Goal: Task Accomplishment & Management: Use online tool/utility

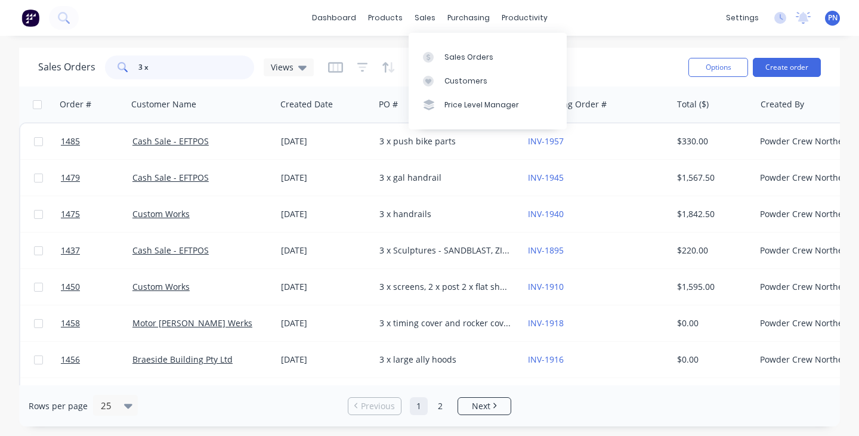
click at [187, 58] on input "3 x" at bounding box center [196, 67] width 116 height 24
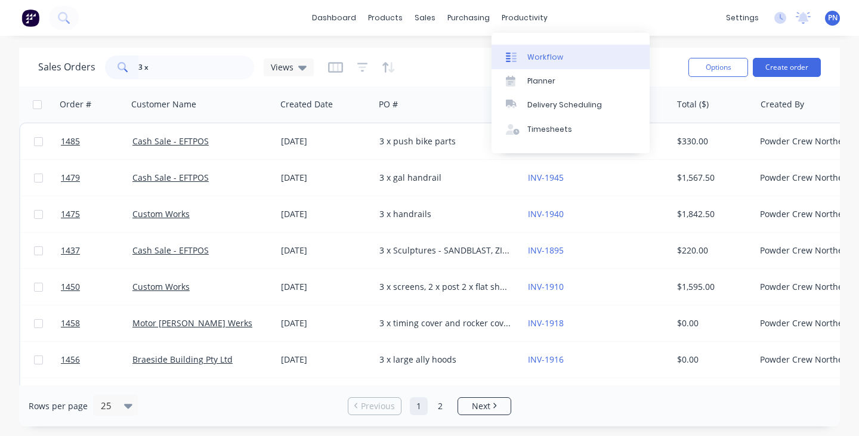
click at [536, 58] on div "Workflow" at bounding box center [545, 57] width 36 height 11
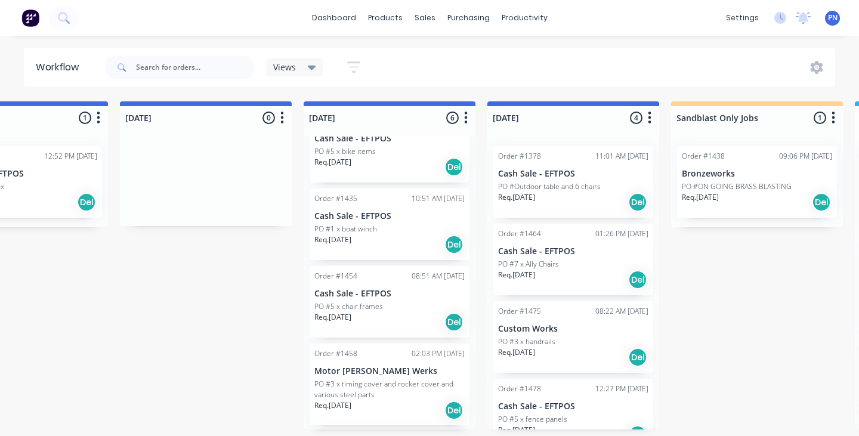
scroll to position [40, 0]
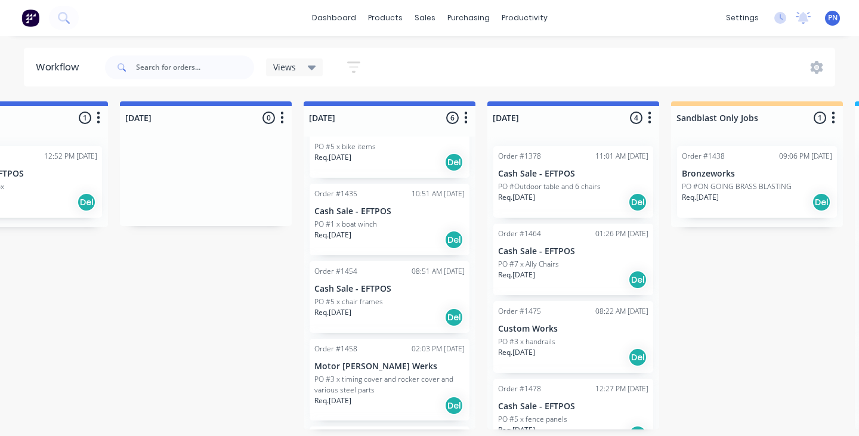
click at [399, 231] on div "Req. [DATE] Del" at bounding box center [389, 240] width 150 height 20
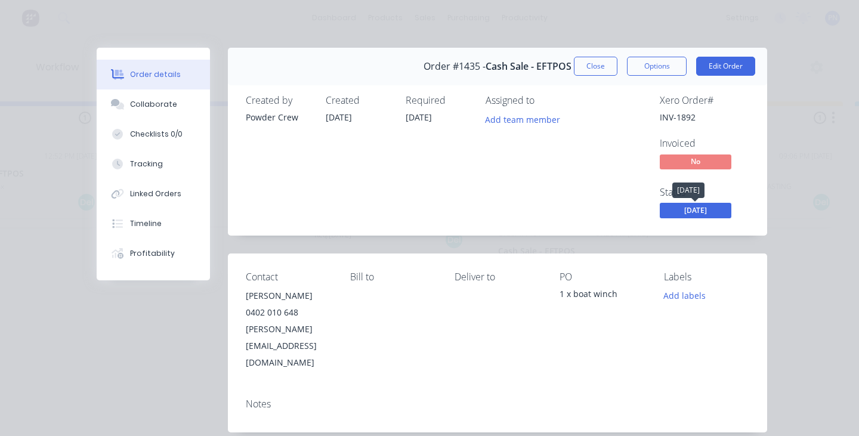
click at [682, 211] on span "[DATE]" at bounding box center [696, 210] width 72 height 15
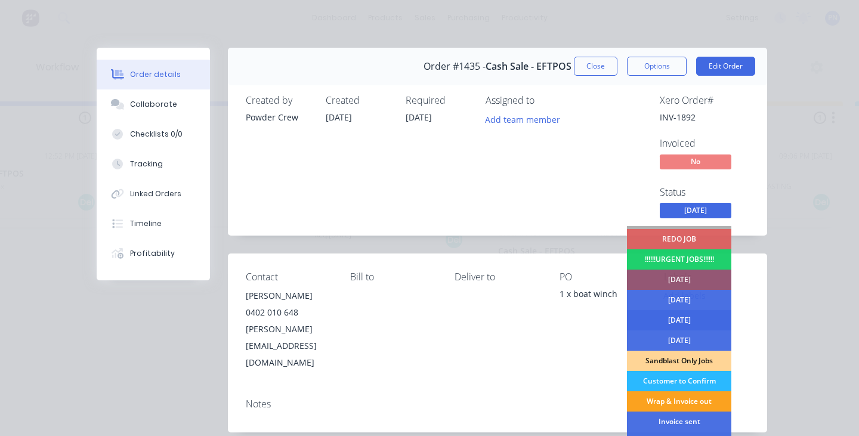
scroll to position [36, 0]
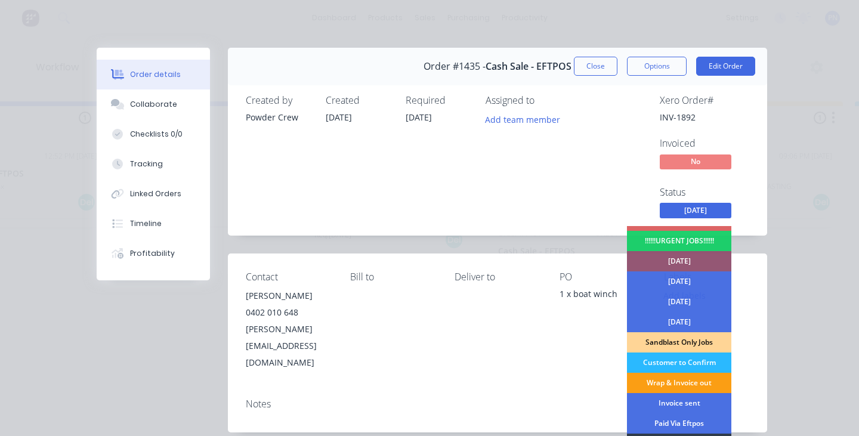
click at [678, 380] on div "Wrap & Invoice out" at bounding box center [679, 383] width 104 height 20
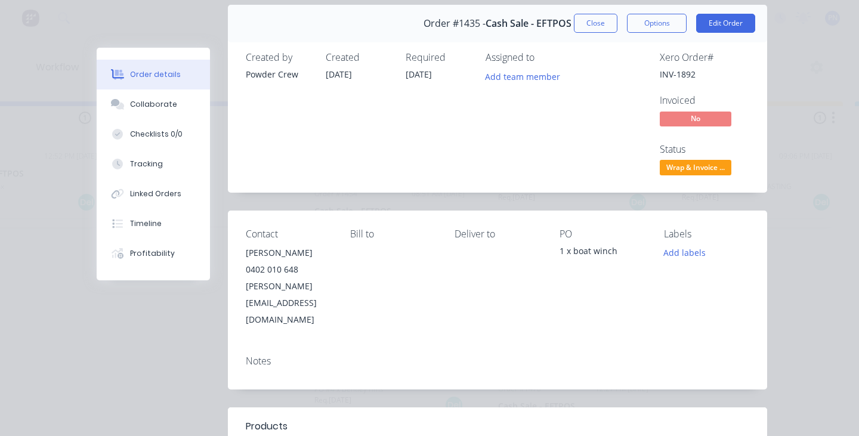
scroll to position [9, 0]
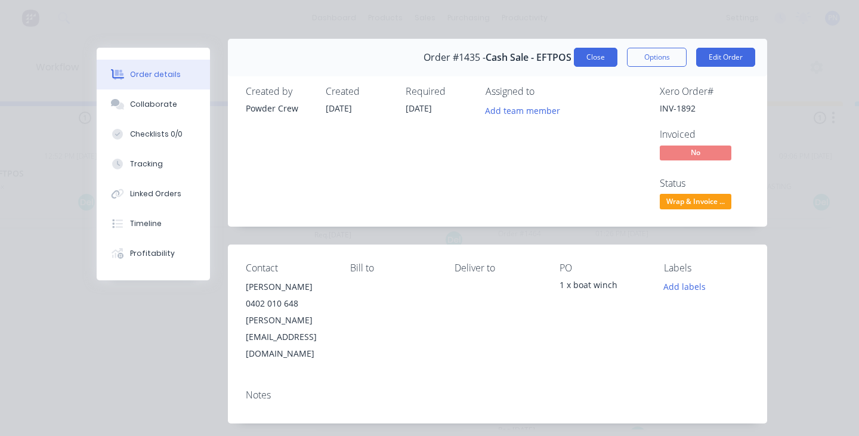
click at [589, 58] on button "Close" at bounding box center [596, 57] width 44 height 19
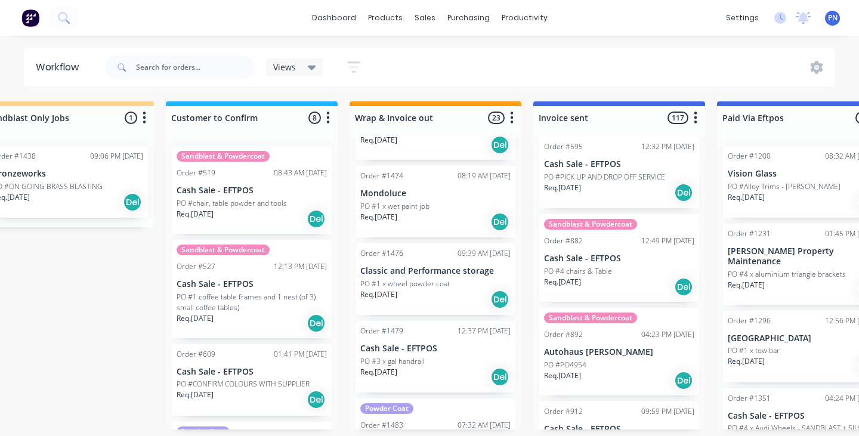
scroll to position [1486, 0]
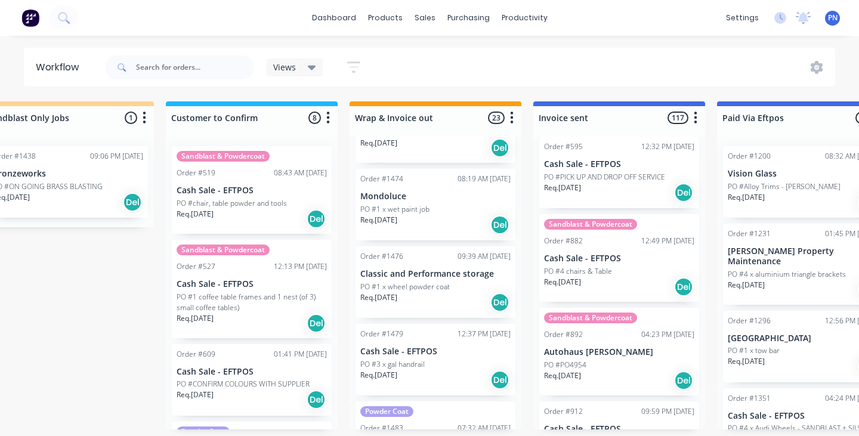
click at [455, 294] on div "Req. [DATE] Del" at bounding box center [435, 302] width 150 height 20
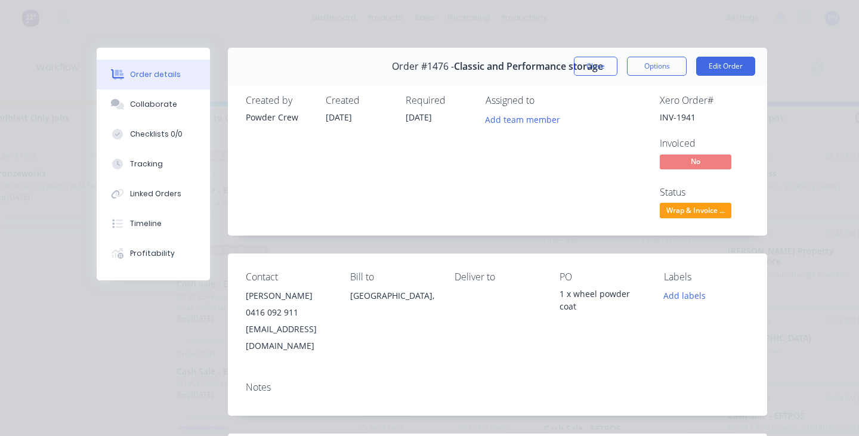
scroll to position [0, 0]
click at [694, 208] on span "Wrap & Invoice ..." at bounding box center [696, 210] width 72 height 15
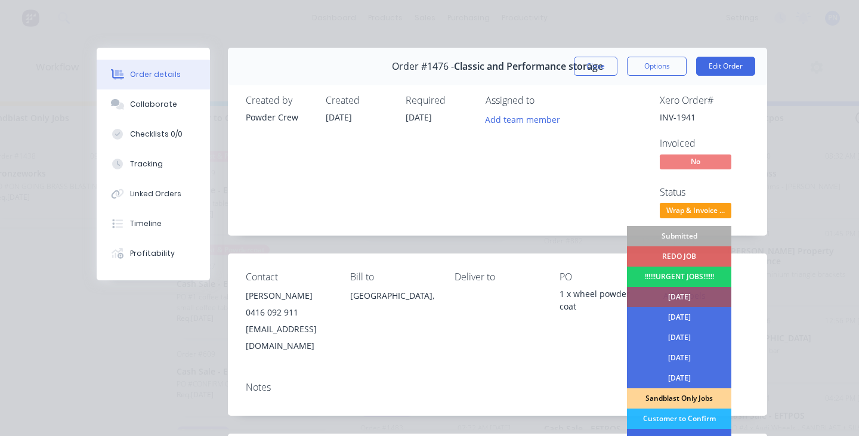
scroll to position [77, 0]
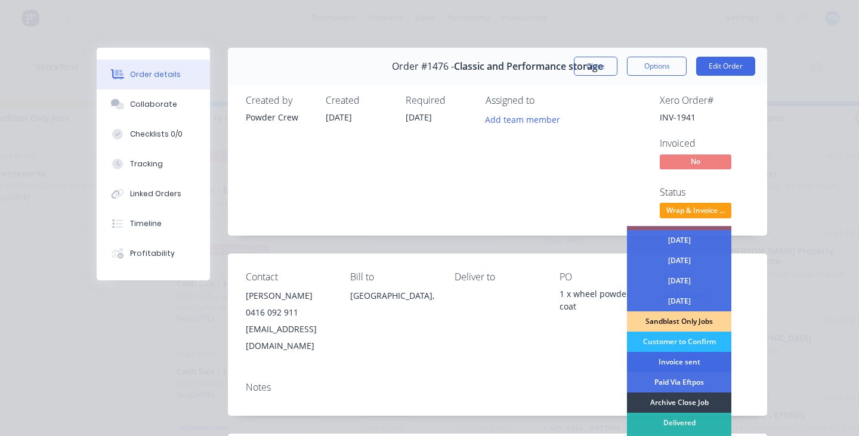
click at [670, 360] on div "Invoice sent" at bounding box center [679, 362] width 104 height 20
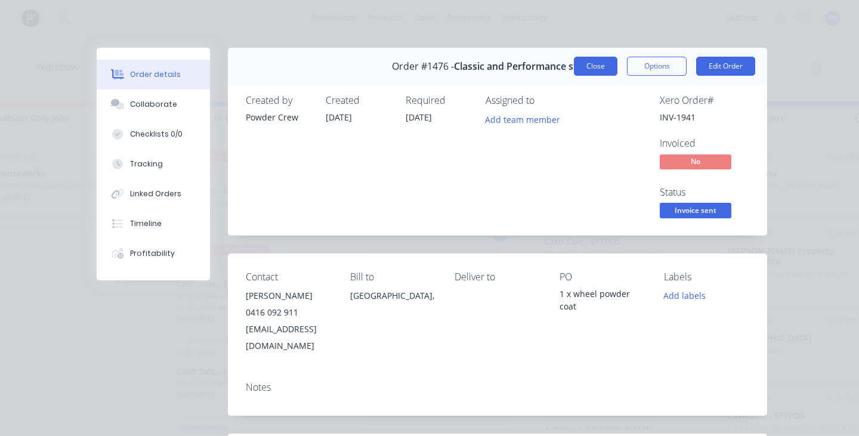
scroll to position [1467, 0]
click at [594, 63] on button "Close" at bounding box center [596, 66] width 44 height 19
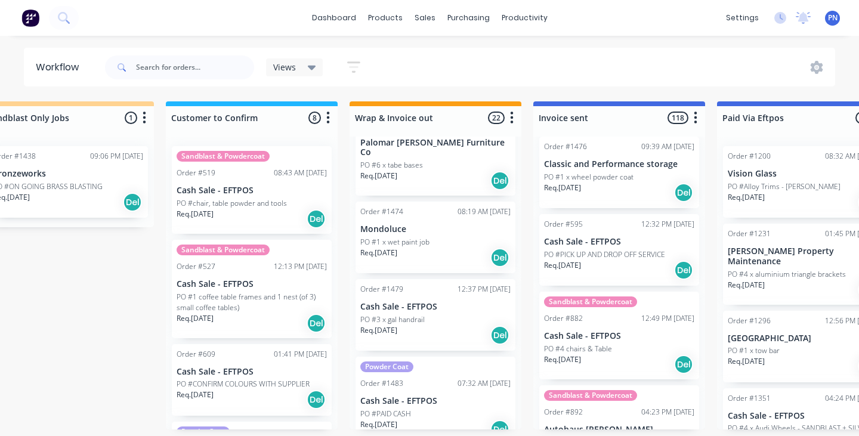
scroll to position [1455, 0]
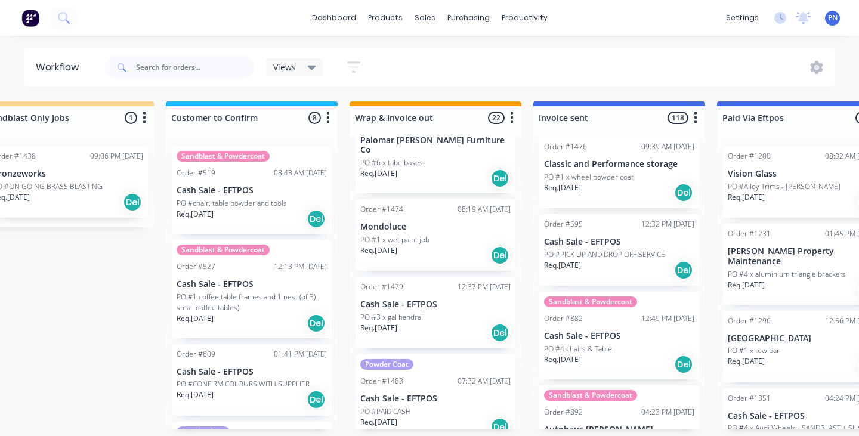
click at [438, 324] on div "Req. [DATE] Del" at bounding box center [435, 333] width 150 height 20
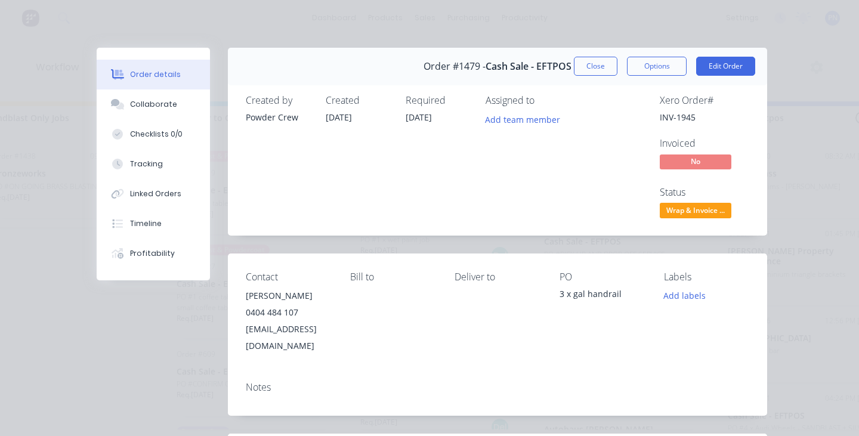
scroll to position [0, 0]
drag, startPoint x: 301, startPoint y: 310, endPoint x: 285, endPoint y: 310, distance: 15.5
click at [285, 310] on div "0404 484 107" at bounding box center [288, 312] width 85 height 17
click at [354, 333] on div "Contact [PERSON_NAME] [PHONE_NUMBER] [EMAIL_ADDRESS][DOMAIN_NAME] [PERSON_NAME]…" at bounding box center [497, 313] width 539 height 119
drag, startPoint x: 346, startPoint y: 326, endPoint x: 245, endPoint y: 329, distance: 101.5
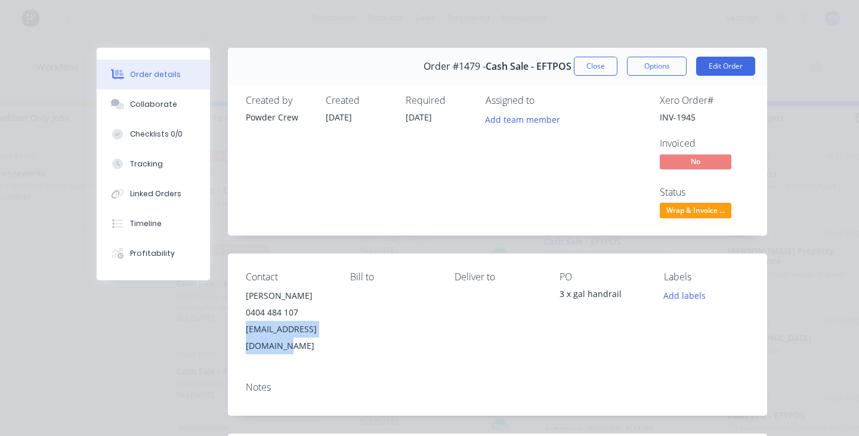
click at [245, 329] on div "Contact [PERSON_NAME] [PHONE_NUMBER] [EMAIL_ADDRESS][DOMAIN_NAME] [PERSON_NAME]…" at bounding box center [497, 313] width 539 height 119
copy div "[EMAIL_ADDRESS][DOMAIN_NAME]"
drag, startPoint x: 300, startPoint y: 310, endPoint x: 246, endPoint y: 312, distance: 53.7
click at [246, 312] on div "0404 484 107" at bounding box center [288, 312] width 85 height 17
copy div "0404 484 107"
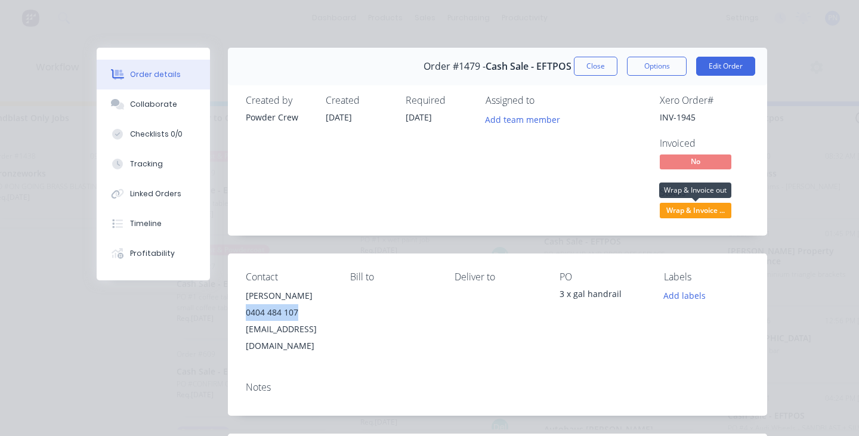
click at [711, 211] on span "Wrap & Invoice ..." at bounding box center [696, 210] width 72 height 15
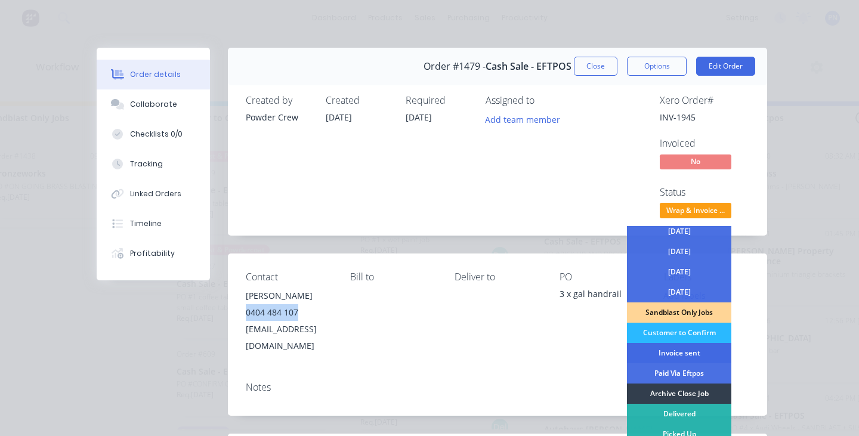
scroll to position [86, 0]
click at [687, 353] on div "Invoice sent" at bounding box center [679, 353] width 104 height 20
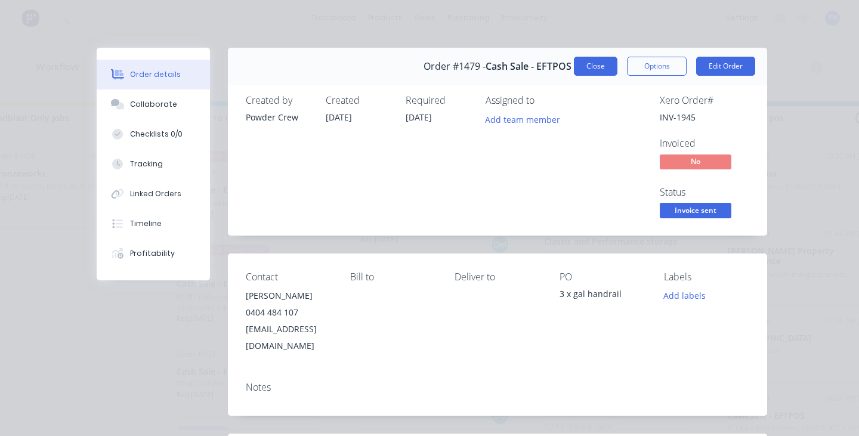
click at [605, 67] on button "Close" at bounding box center [596, 66] width 44 height 19
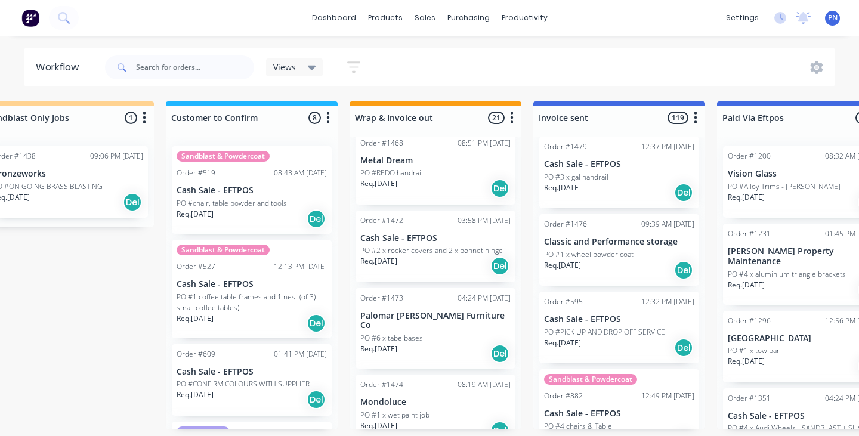
scroll to position [1279, 0]
click at [455, 345] on div "Req. [DATE] Del" at bounding box center [435, 355] width 150 height 20
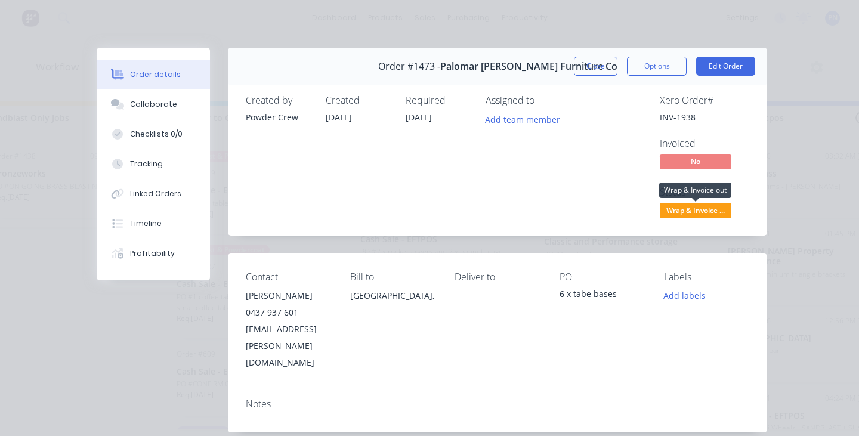
click at [716, 209] on span "Wrap & Invoice ..." at bounding box center [696, 210] width 72 height 15
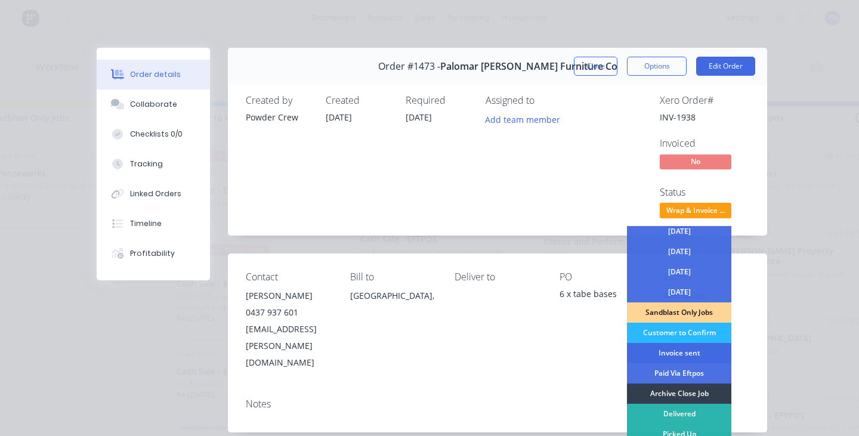
scroll to position [86, 0]
click at [675, 348] on div "Invoice sent" at bounding box center [679, 353] width 104 height 20
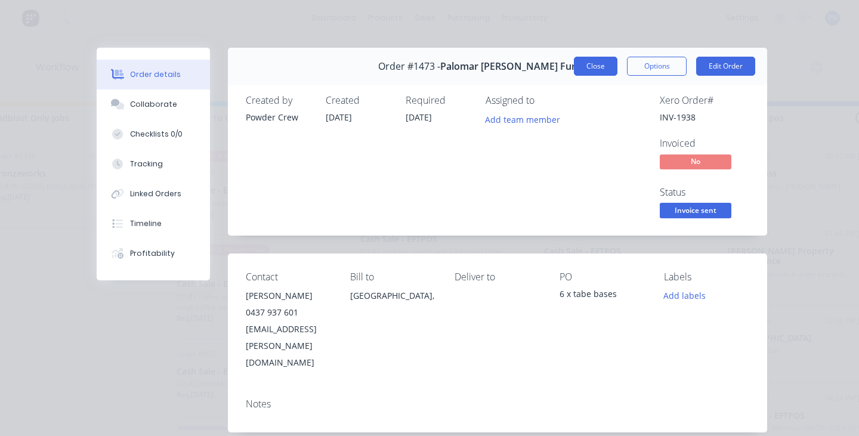
click at [593, 60] on button "Close" at bounding box center [596, 66] width 44 height 19
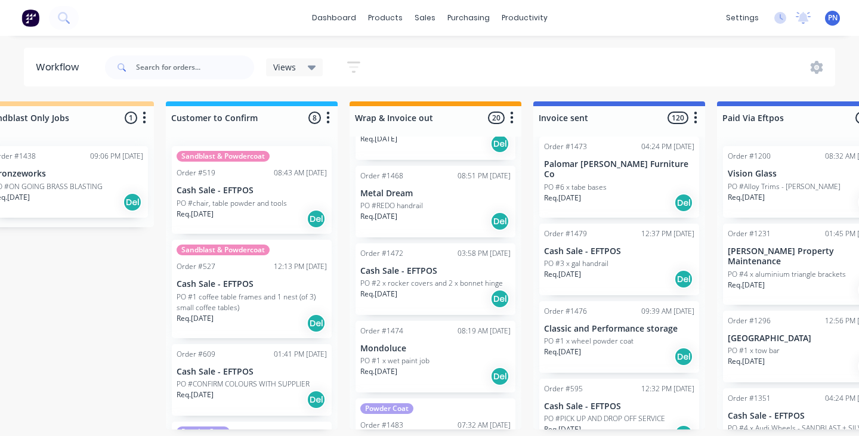
scroll to position [1247, 0]
click at [444, 295] on div "Req. [DATE] Del" at bounding box center [435, 299] width 150 height 20
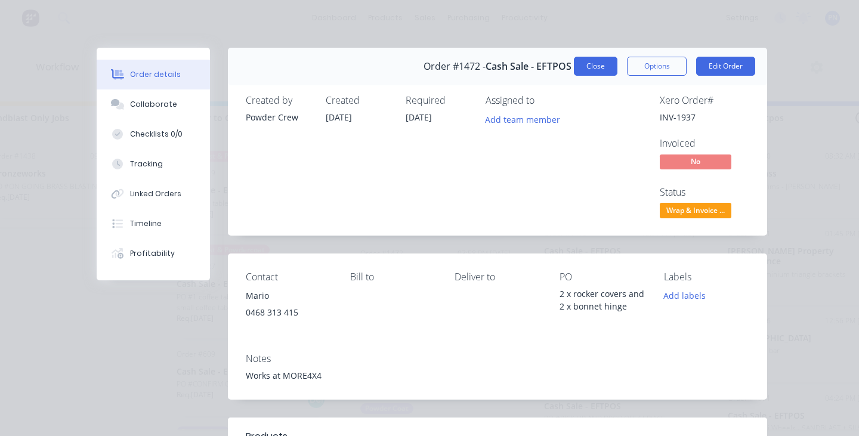
click at [596, 66] on button "Close" at bounding box center [596, 66] width 44 height 19
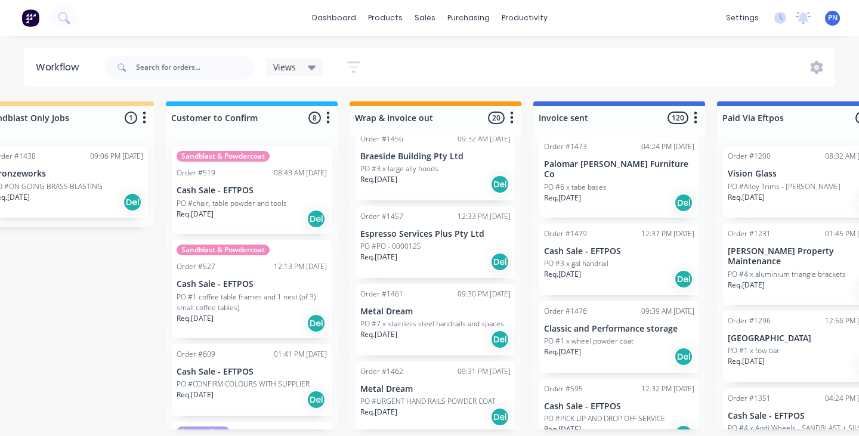
scroll to position [964, 0]
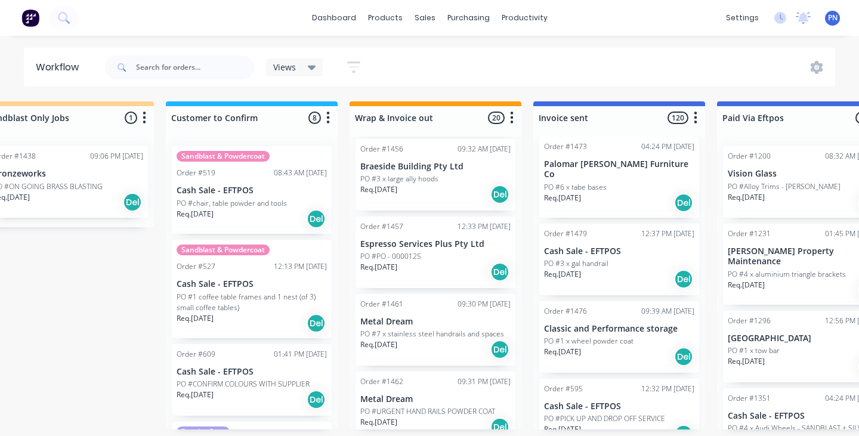
click at [452, 266] on div "Req. [DATE] Del" at bounding box center [435, 272] width 150 height 20
